Goal: Task Accomplishment & Management: Manage account settings

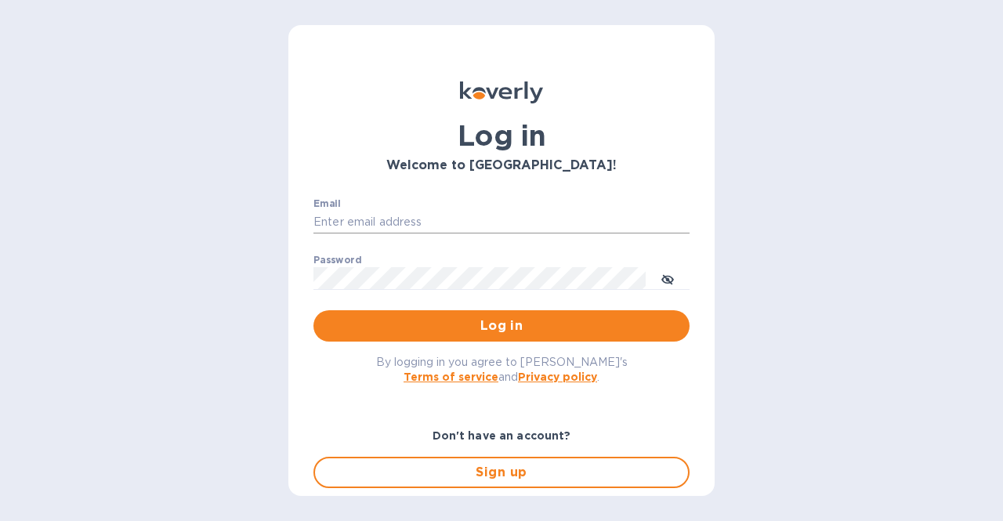
click at [503, 224] on input "Email" at bounding box center [501, 223] width 376 height 24
type input "esalgado@tradewindsspecialty.com"
click at [313, 310] on button "Log in" at bounding box center [501, 325] width 376 height 31
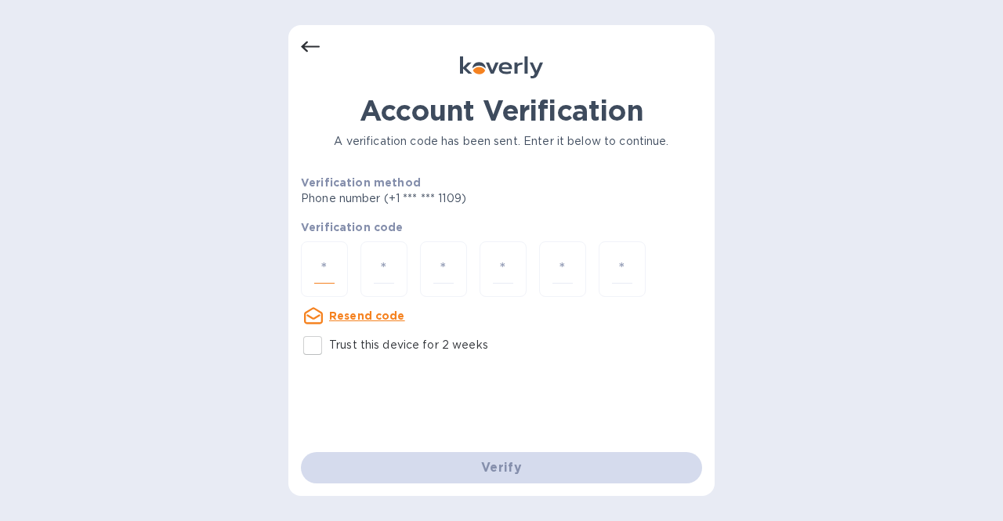
click at [328, 261] on input "number" at bounding box center [324, 269] width 20 height 29
type input "3"
type input "2"
type input "1"
type input "8"
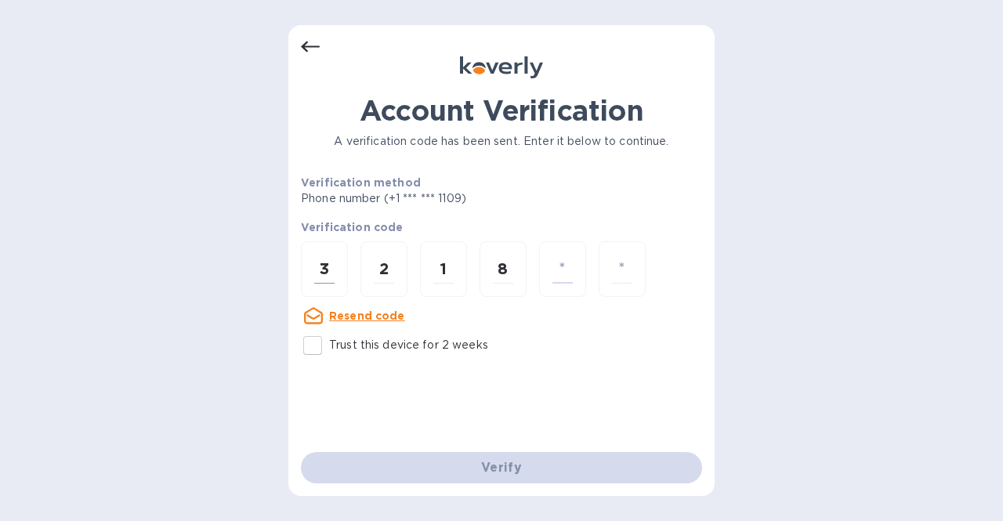
type input "3"
type input "1"
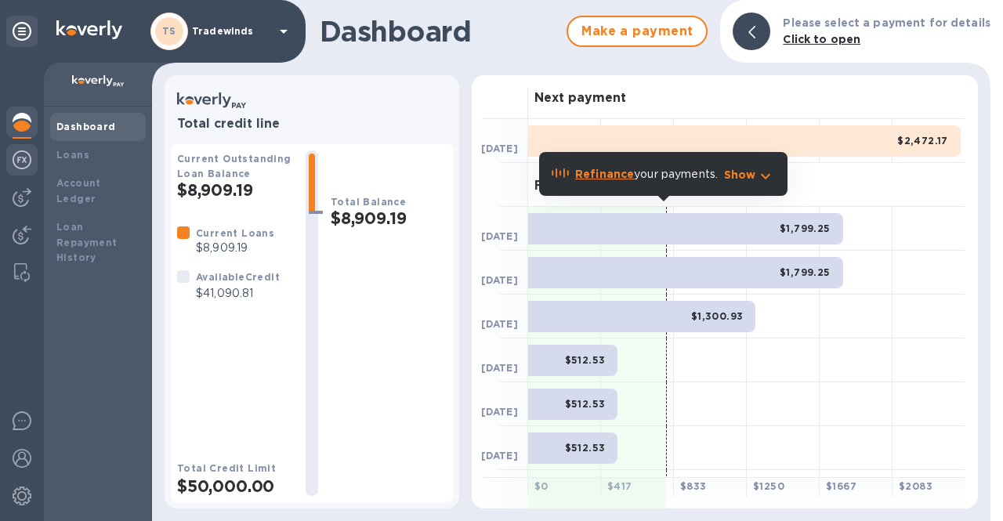
click at [27, 158] on img at bounding box center [22, 159] width 19 height 19
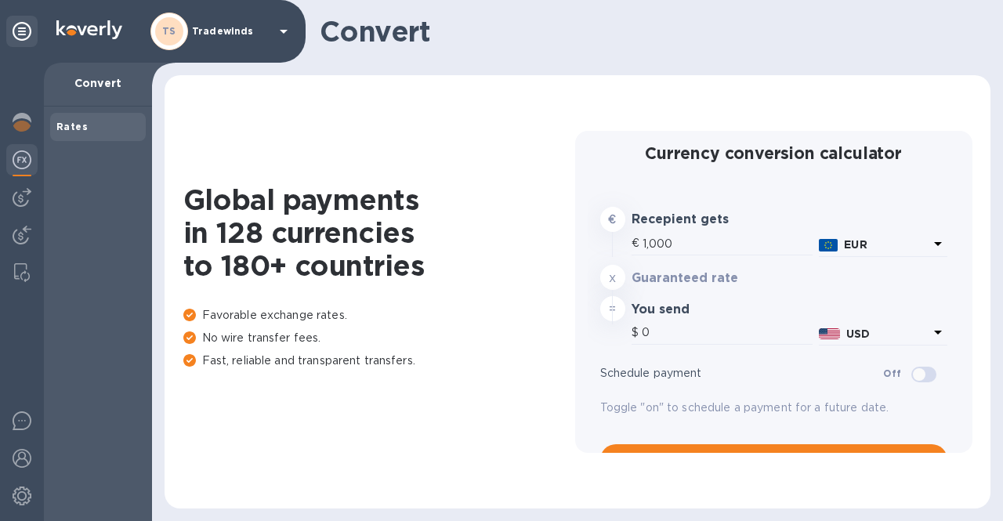
type input "1,184.27"
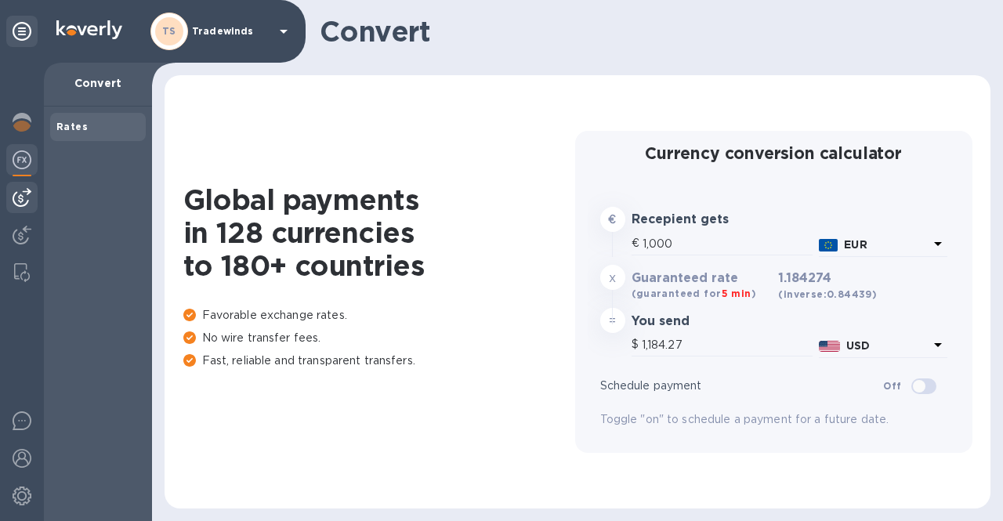
click at [25, 192] on img at bounding box center [22, 197] width 19 height 19
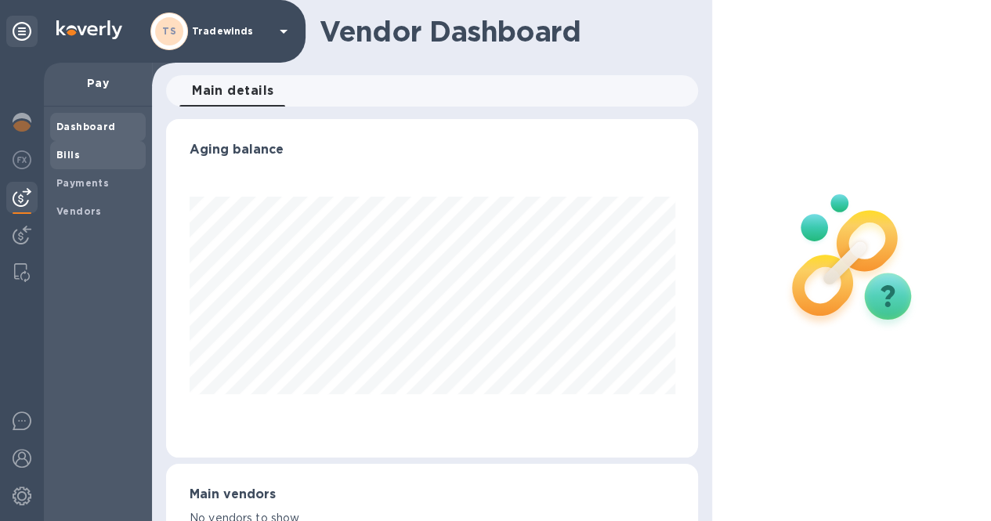
click at [85, 143] on div "Bills" at bounding box center [98, 155] width 96 height 28
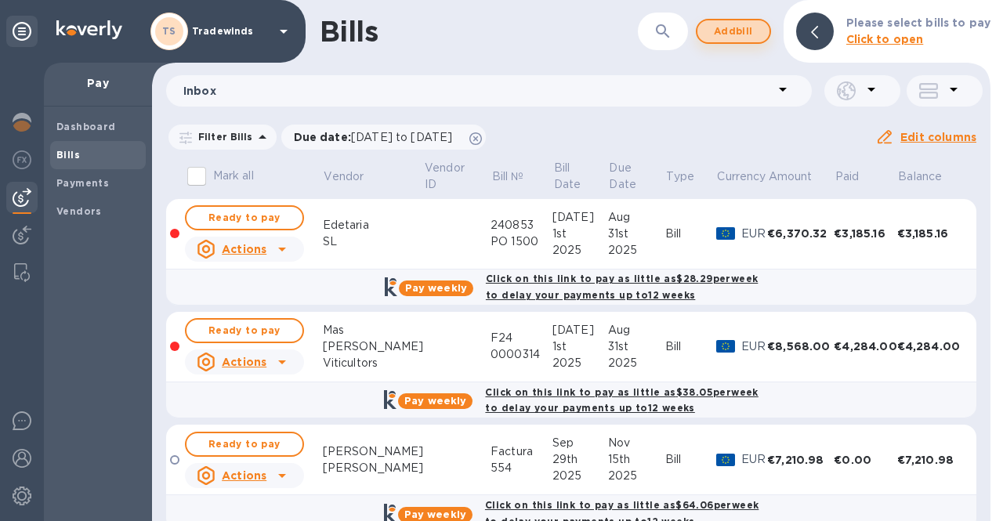
click at [741, 35] on span "Add bill" at bounding box center [733, 31] width 47 height 19
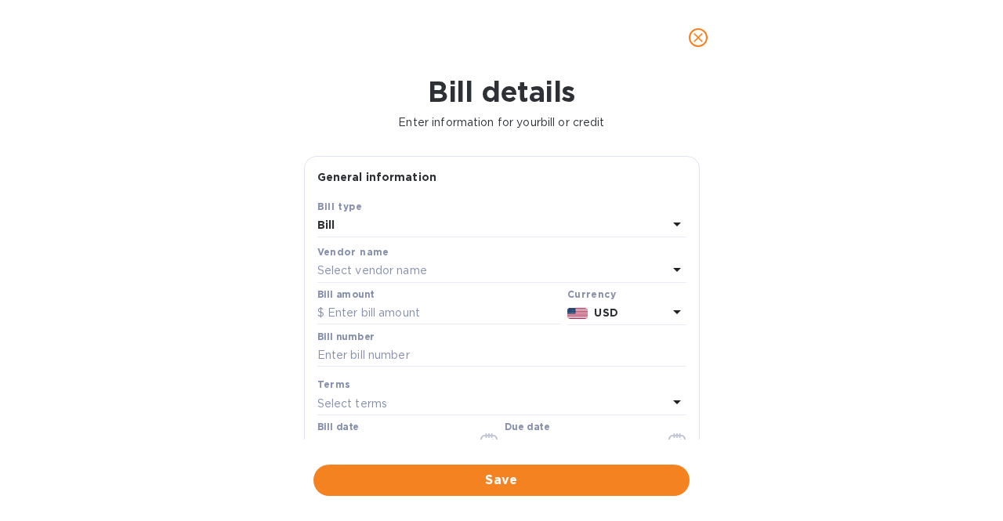
click at [362, 264] on p "Select vendor name" at bounding box center [372, 270] width 110 height 16
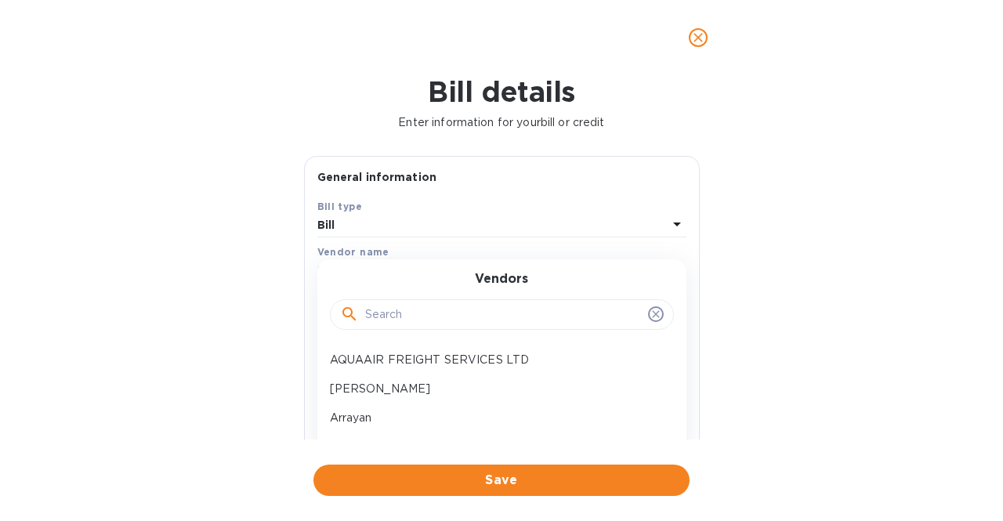
click at [387, 310] on input "text" at bounding box center [503, 315] width 277 height 24
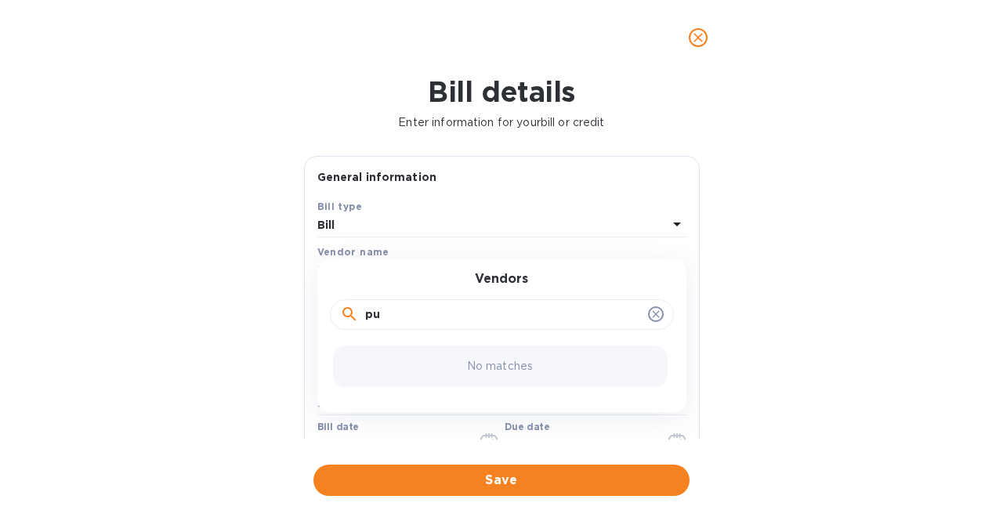
type input "p"
type input "a"
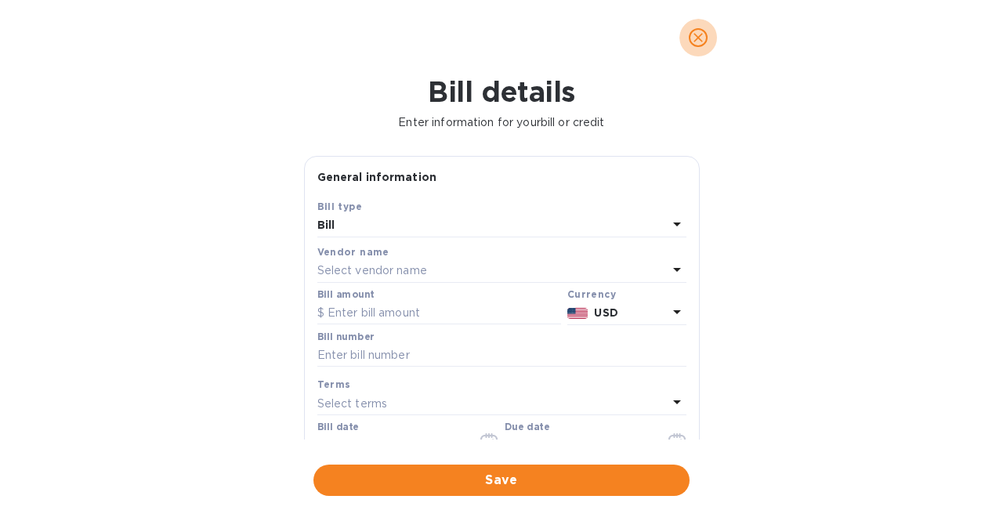
click at [699, 32] on icon "close" at bounding box center [698, 38] width 16 height 16
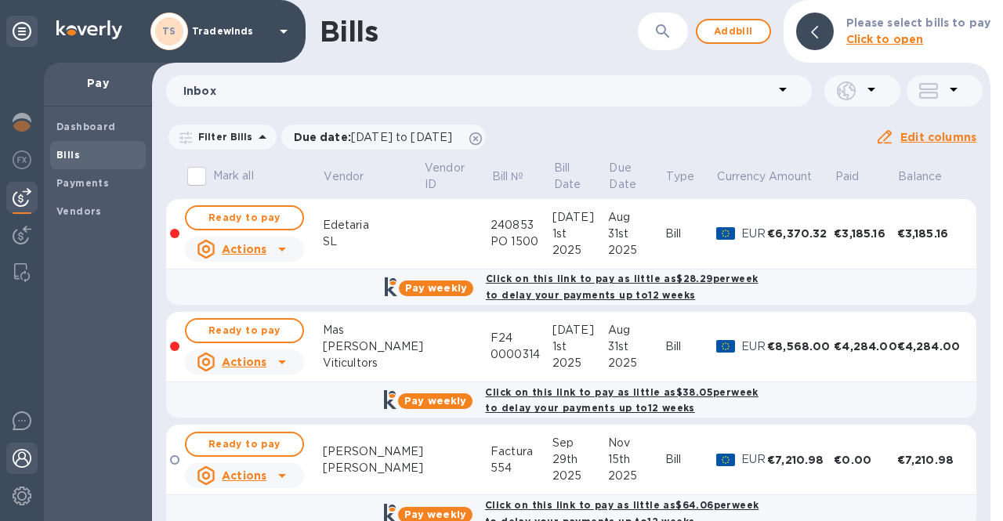
click at [27, 450] on img at bounding box center [22, 458] width 19 height 19
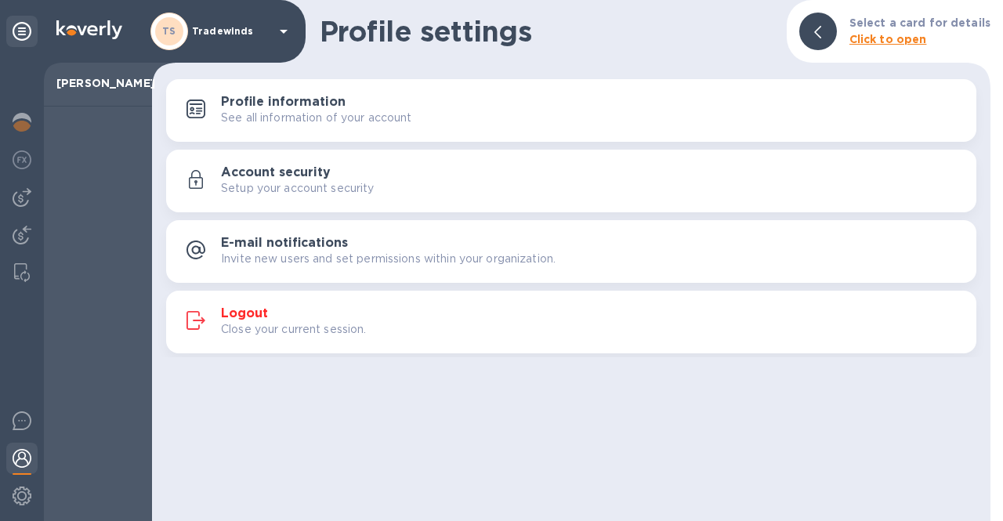
click at [215, 335] on div "Logout Close your current session." at bounding box center [571, 322] width 791 height 38
